Goal: Register for event/course

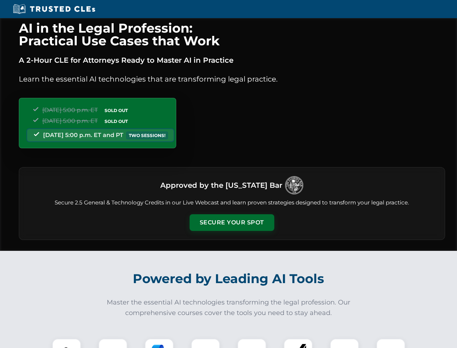
click at [232, 222] on button "Secure Your Spot" at bounding box center [232, 222] width 85 height 17
